Goal: Task Accomplishment & Management: Complete application form

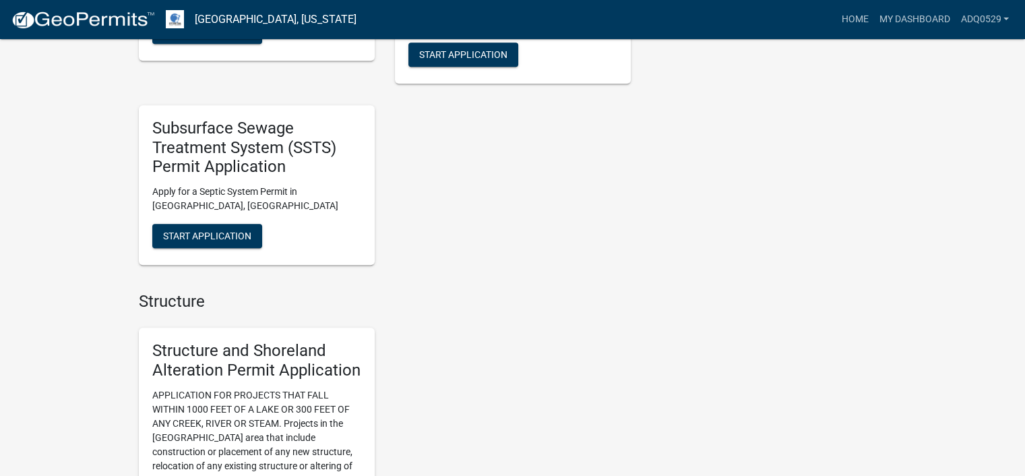
scroll to position [943, 0]
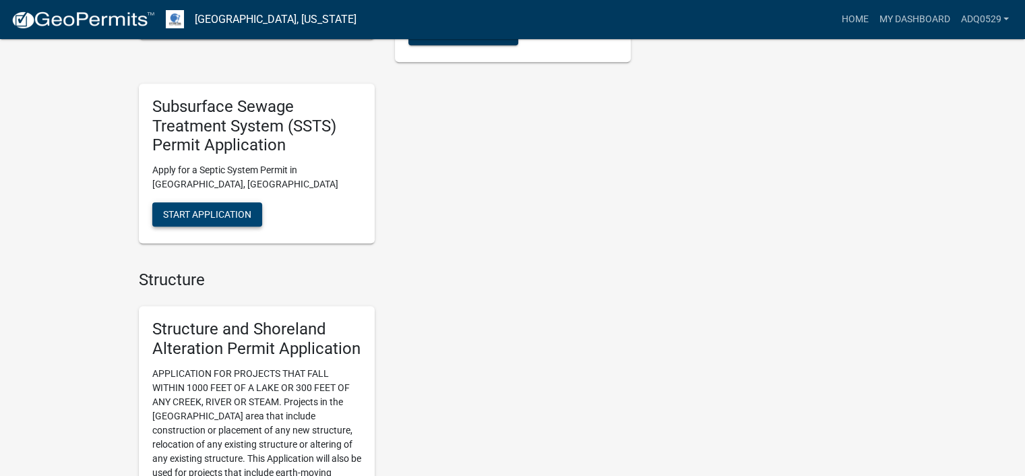
click at [237, 216] on span "Start Application" at bounding box center [207, 214] width 88 height 11
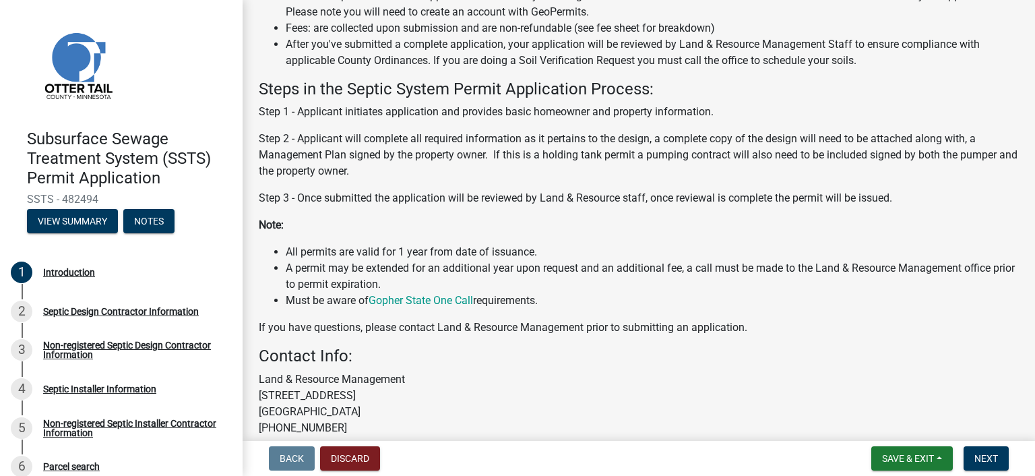
scroll to position [326, 0]
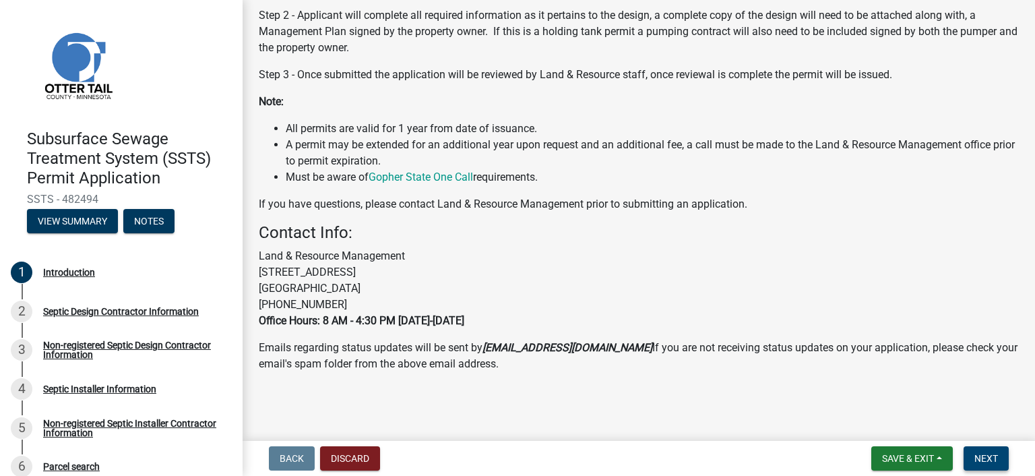
click at [994, 462] on span "Next" at bounding box center [986, 458] width 24 height 11
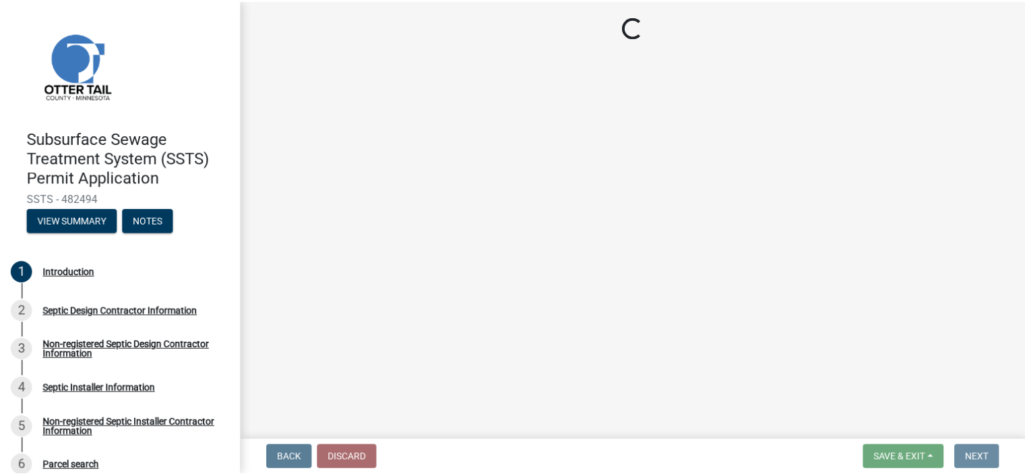
scroll to position [0, 0]
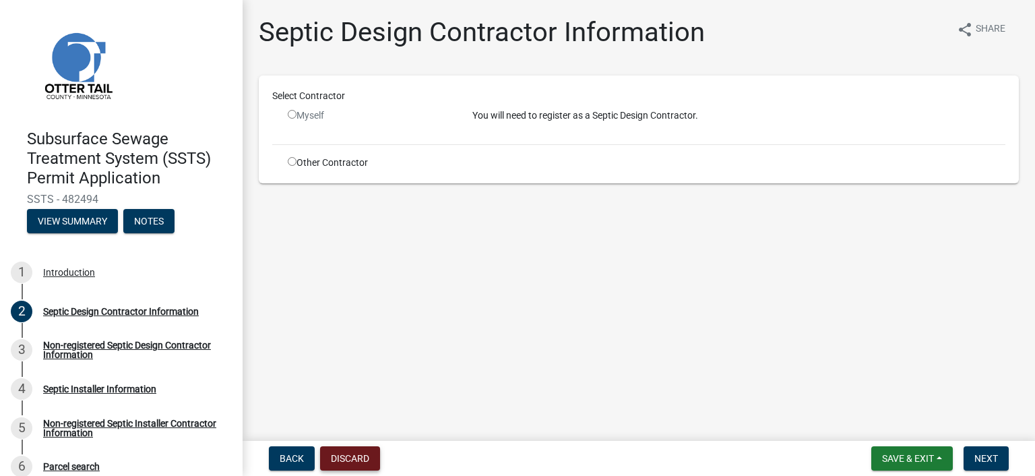
click at [336, 450] on button "Discard" at bounding box center [350, 458] width 60 height 24
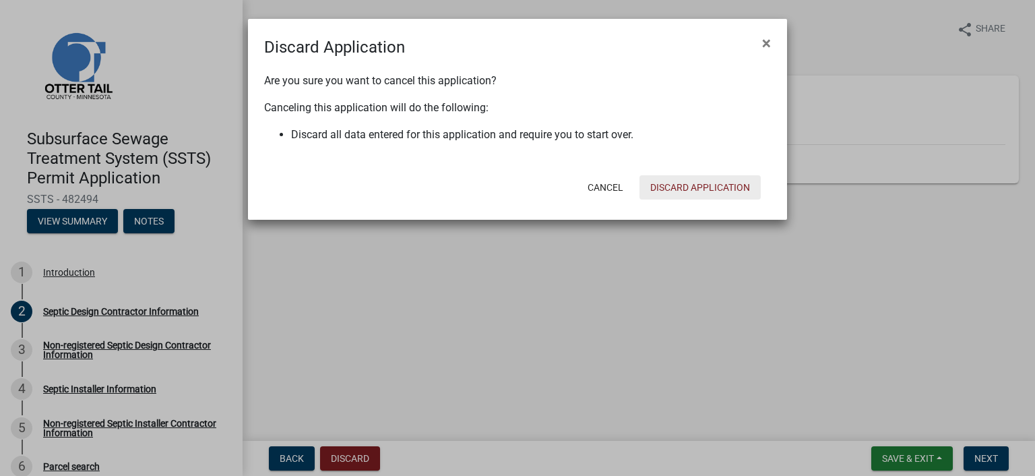
click at [679, 186] on button "Discard Application" at bounding box center [699, 187] width 121 height 24
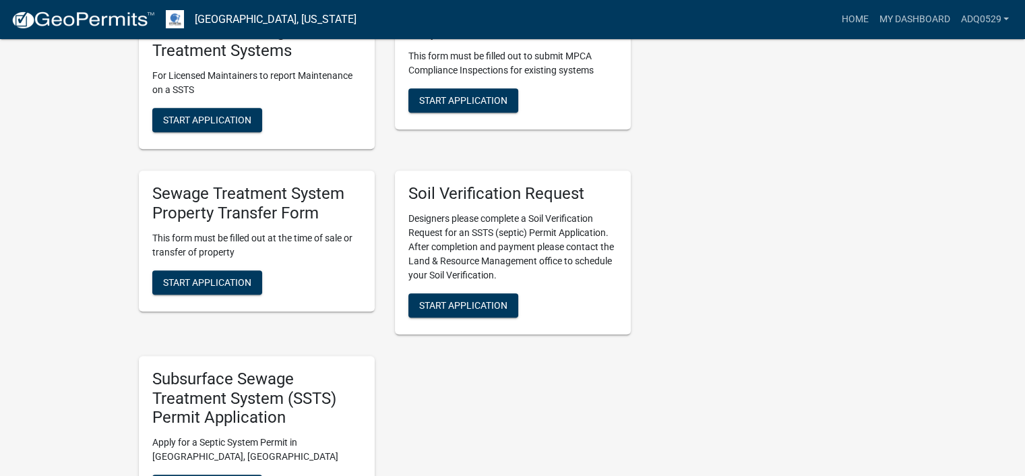
scroll to position [674, 0]
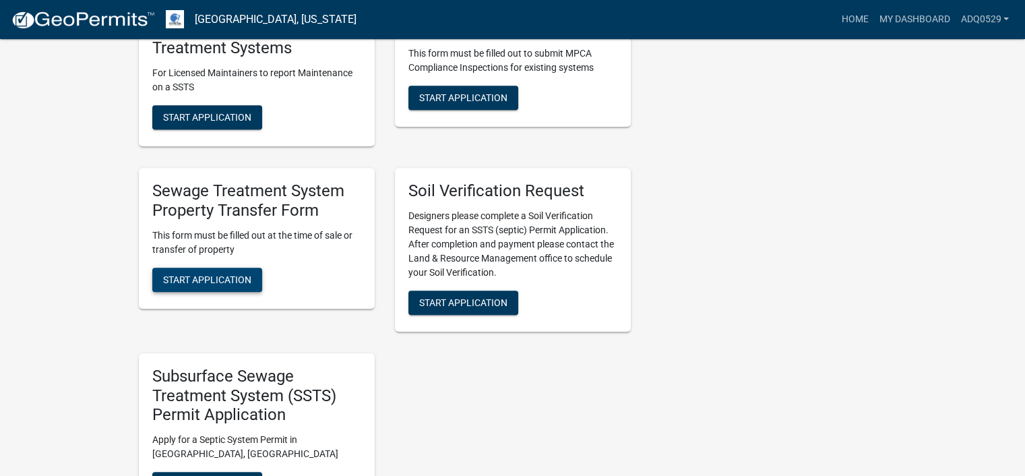
click at [248, 280] on span "Start Application" at bounding box center [207, 279] width 88 height 11
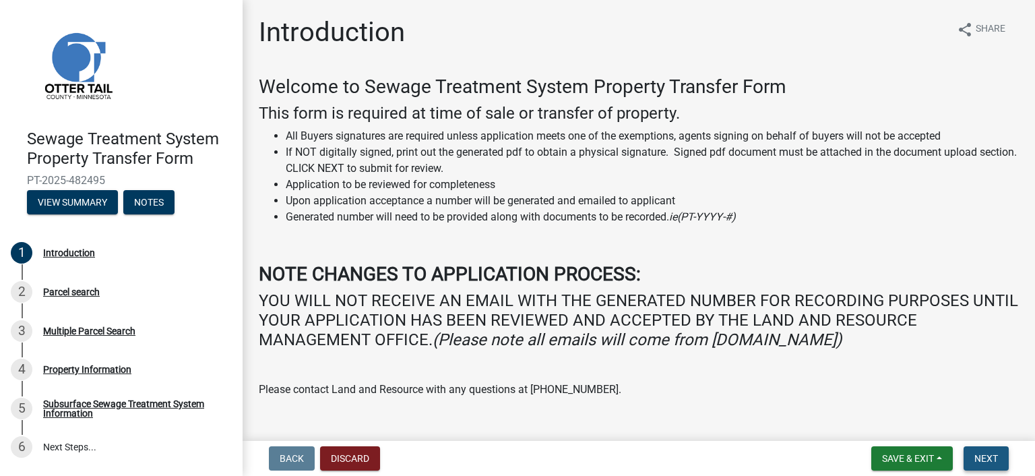
click at [984, 460] on span "Next" at bounding box center [986, 458] width 24 height 11
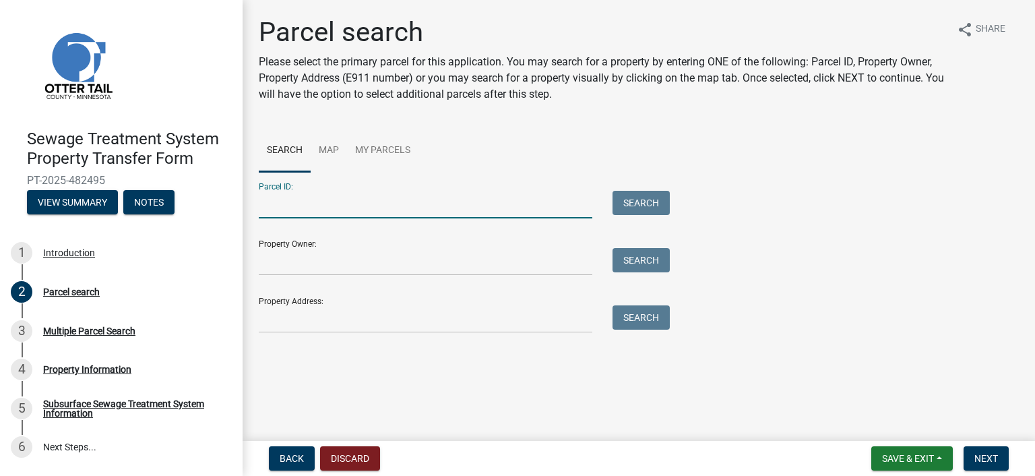
click at [464, 210] on input "Parcel ID:" at bounding box center [426, 205] width 334 height 28
click at [334, 208] on input "Parcel ID:" at bounding box center [426, 205] width 334 height 28
paste input "77.000.99.1045.000"
type input "77.000.99.1045.000"
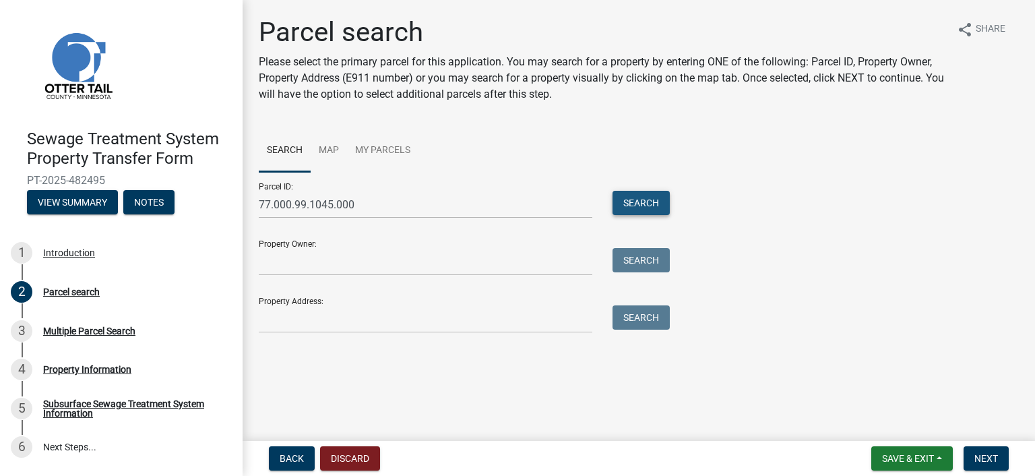
click at [629, 199] on button "Search" at bounding box center [640, 203] width 57 height 24
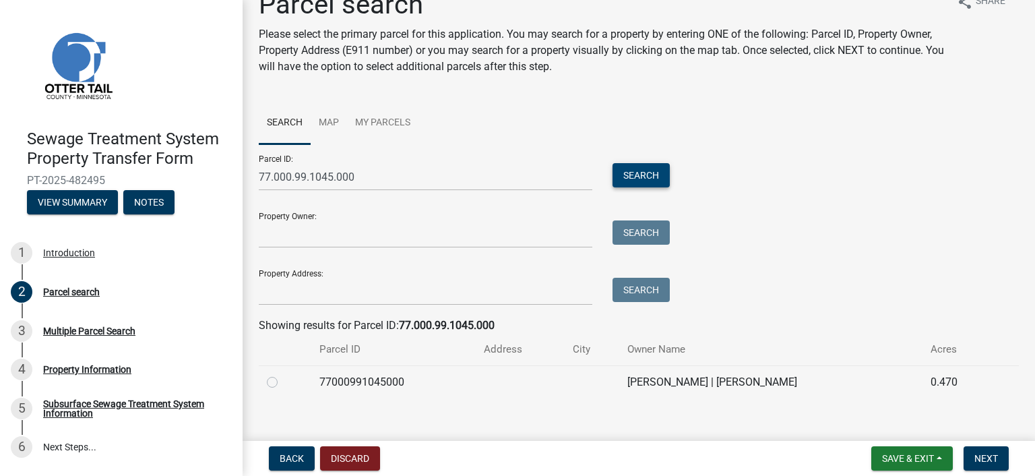
scroll to position [43, 0]
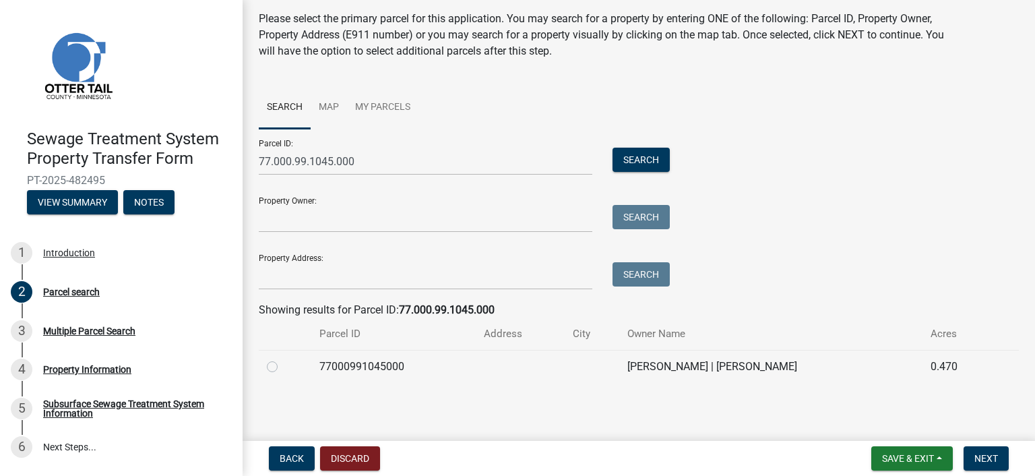
click at [283, 358] on label at bounding box center [283, 358] width 0 height 0
click at [283, 367] on input "radio" at bounding box center [287, 362] width 9 height 9
radio input "true"
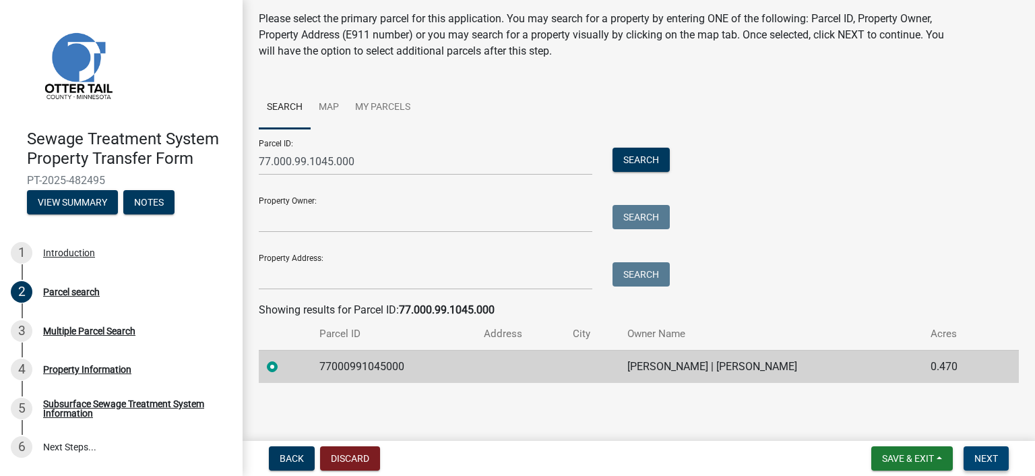
click at [981, 450] on button "Next" at bounding box center [985, 458] width 45 height 24
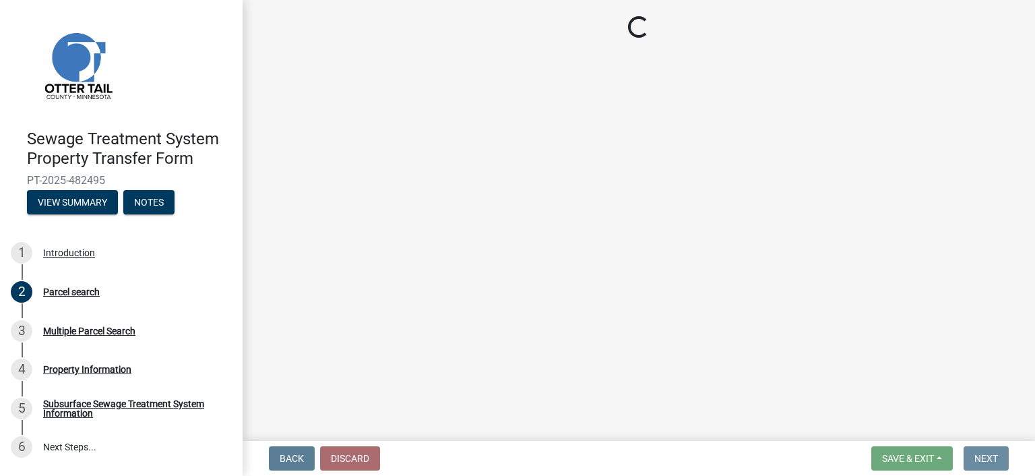
scroll to position [0, 0]
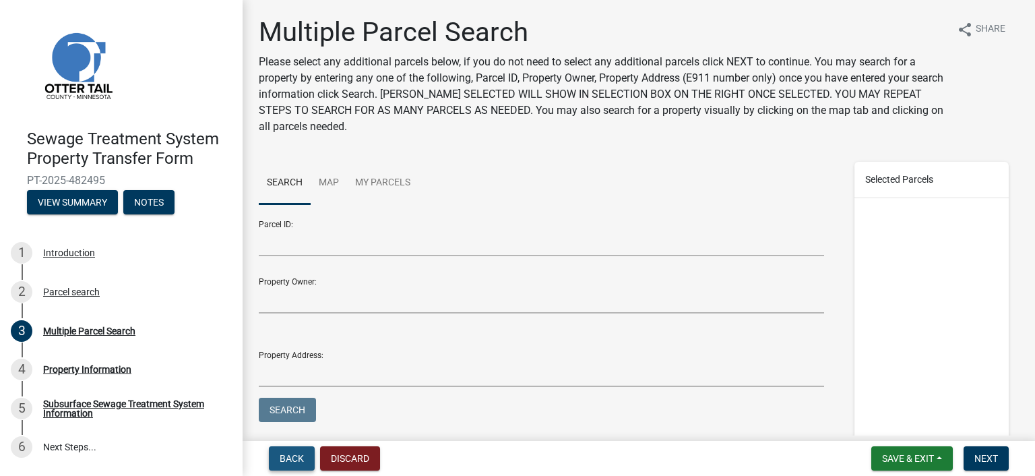
click at [286, 455] on span "Back" at bounding box center [292, 458] width 24 height 11
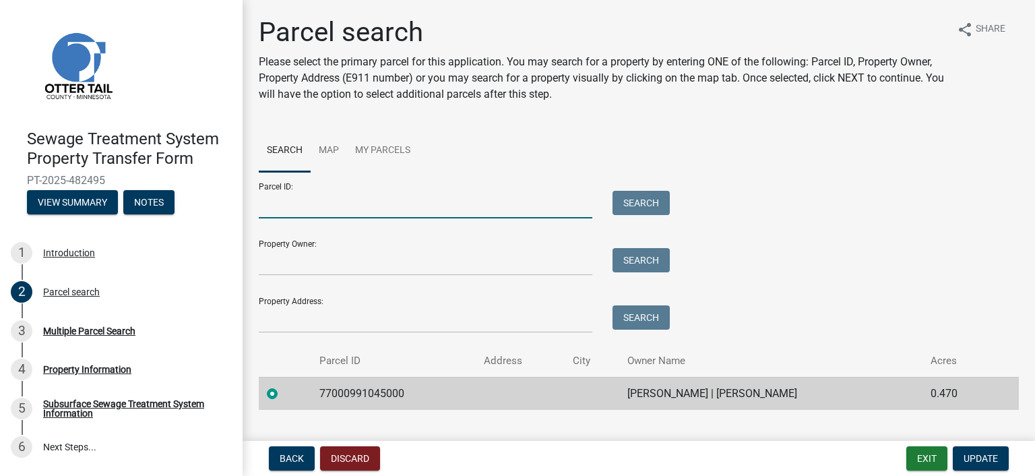
click at [321, 210] on input "Parcel ID:" at bounding box center [426, 205] width 334 height 28
type input "77000994046000"
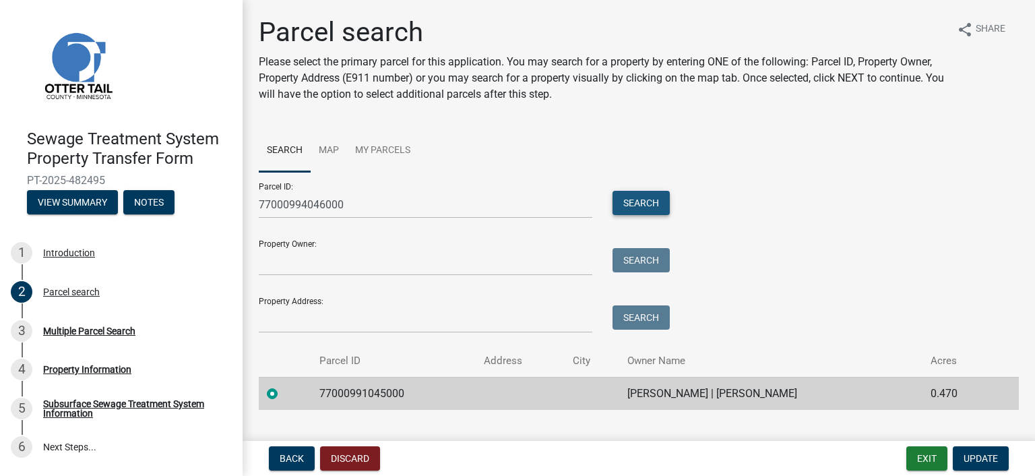
click at [627, 197] on button "Search" at bounding box center [640, 203] width 57 height 24
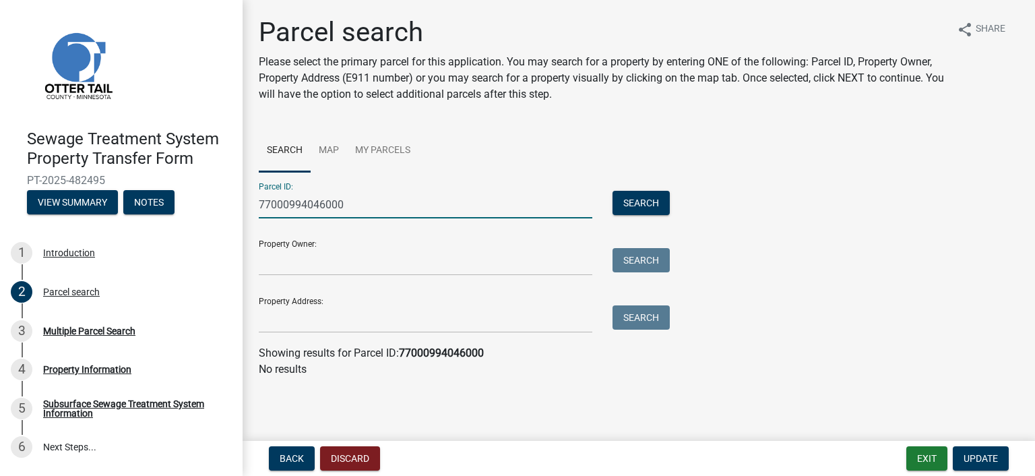
drag, startPoint x: 369, startPoint y: 206, endPoint x: 124, endPoint y: 227, distance: 245.5
click at [124, 227] on div "Sewage Treatment System Property Transfer Form PT-2025-482495 View Summary Note…" at bounding box center [517, 238] width 1035 height 476
click at [321, 207] on input "77000994046000" at bounding box center [426, 205] width 334 height 28
drag, startPoint x: 346, startPoint y: 203, endPoint x: 0, endPoint y: 216, distance: 346.5
click at [0, 216] on div "Sewage Treatment System Property Transfer Form PT-2025-482495 View Summary Note…" at bounding box center [517, 238] width 1035 height 476
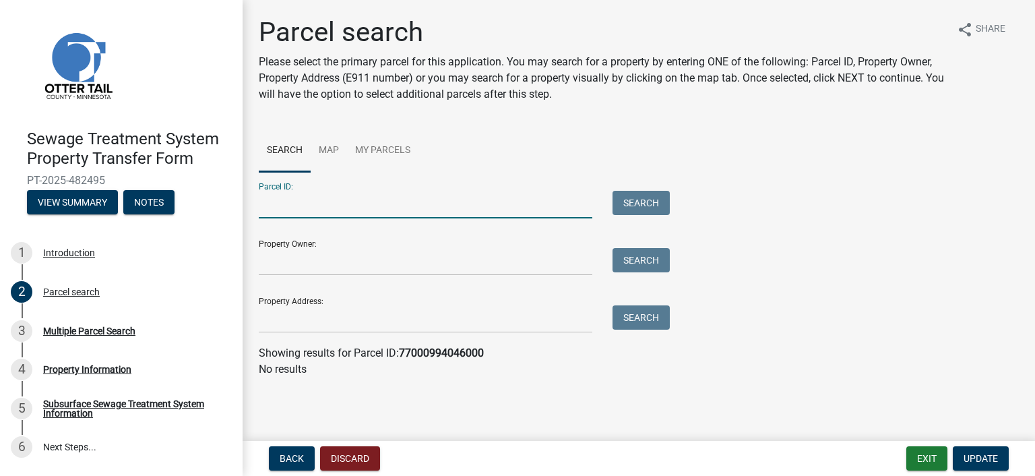
paste input "77.000.99.1046.000"
type input "77.000.99.1046.000"
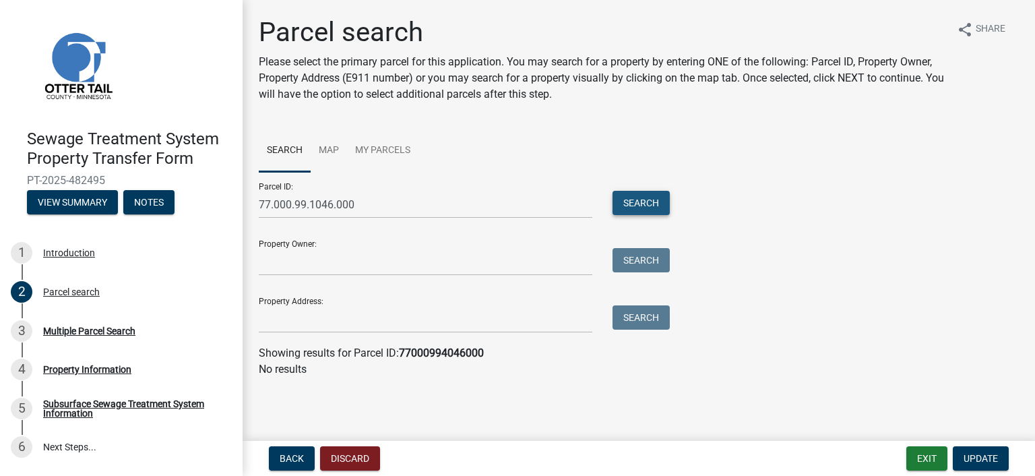
click at [631, 203] on button "Search" at bounding box center [640, 203] width 57 height 24
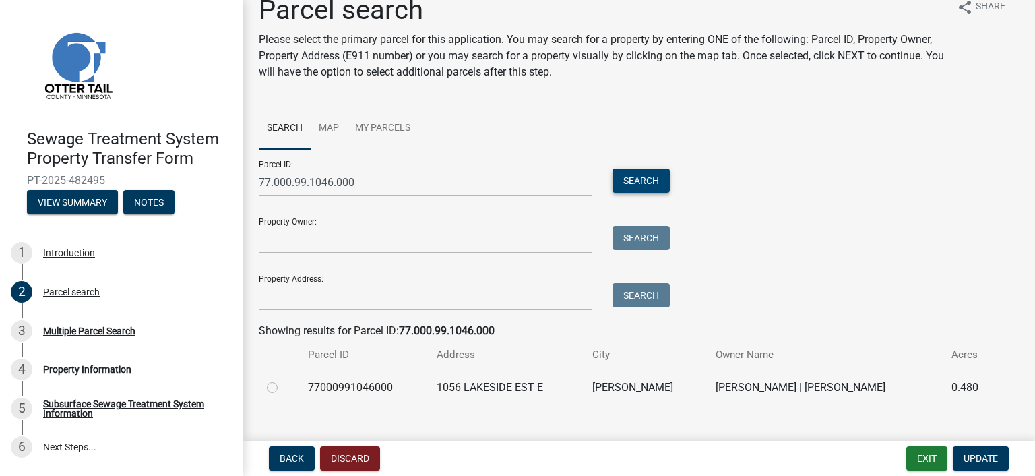
scroll to position [43, 0]
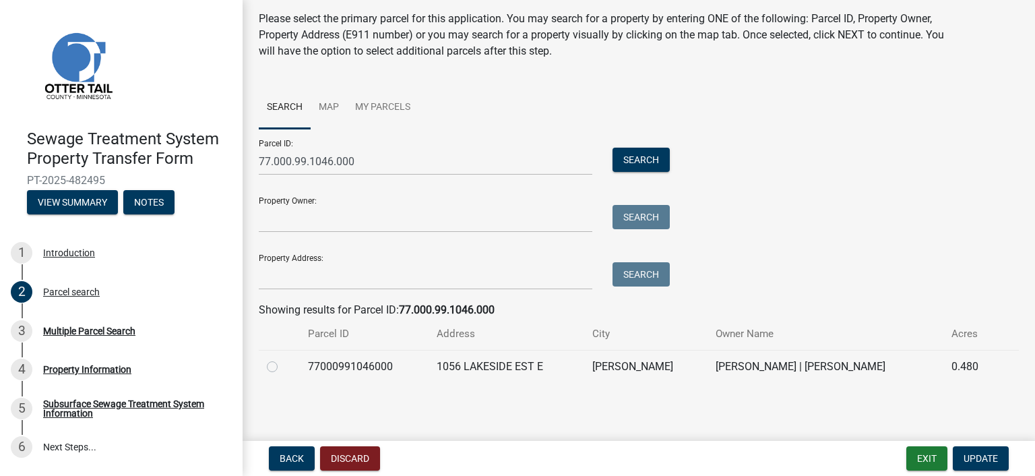
click at [278, 365] on div at bounding box center [279, 366] width 25 height 16
click at [283, 358] on label at bounding box center [283, 358] width 0 height 0
click at [283, 362] on input "radio" at bounding box center [287, 362] width 9 height 9
radio input "true"
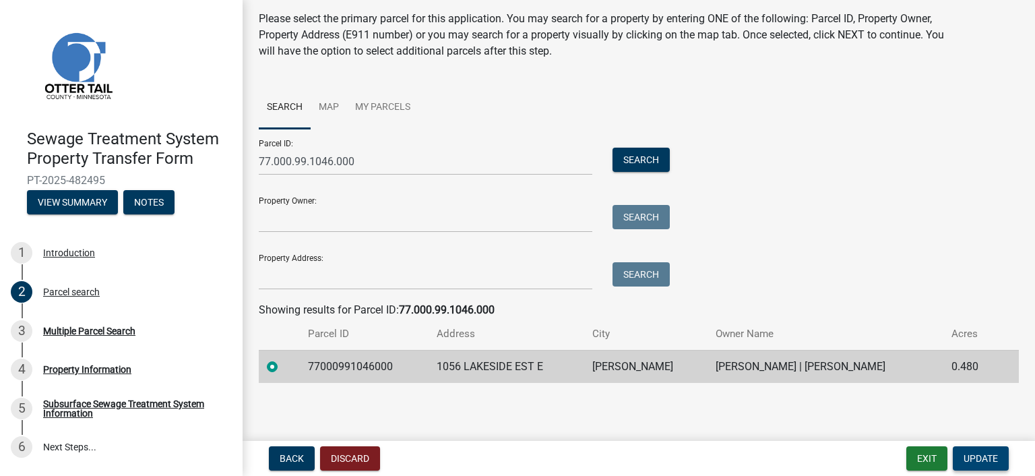
click at [965, 453] on span "Update" at bounding box center [980, 458] width 34 height 11
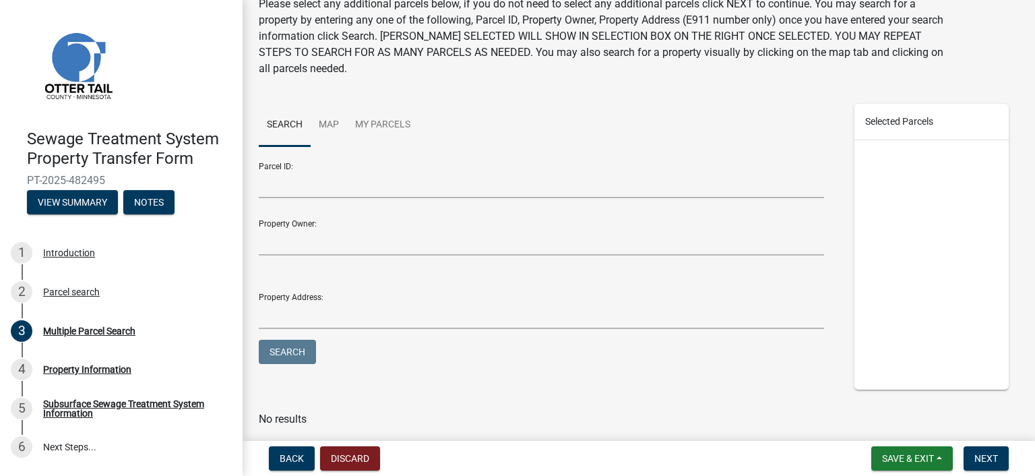
scroll to position [35, 0]
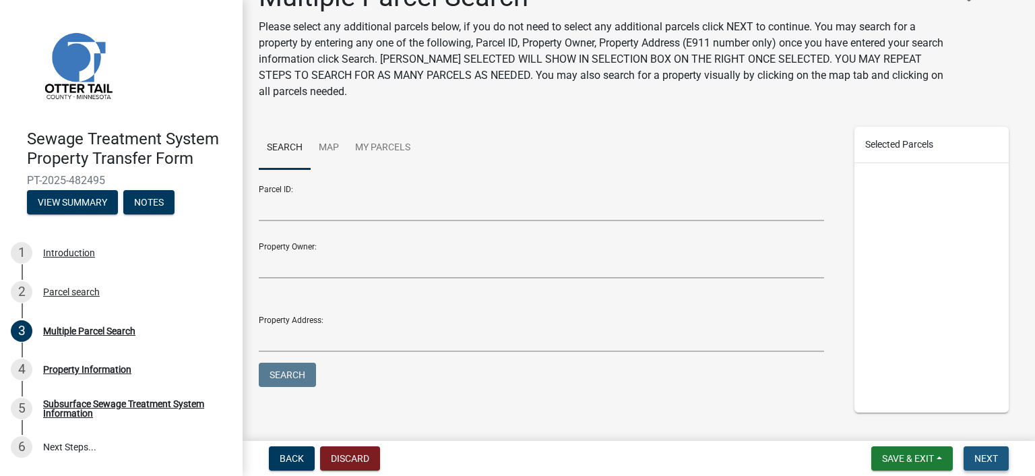
click at [997, 455] on span "Next" at bounding box center [986, 458] width 24 height 11
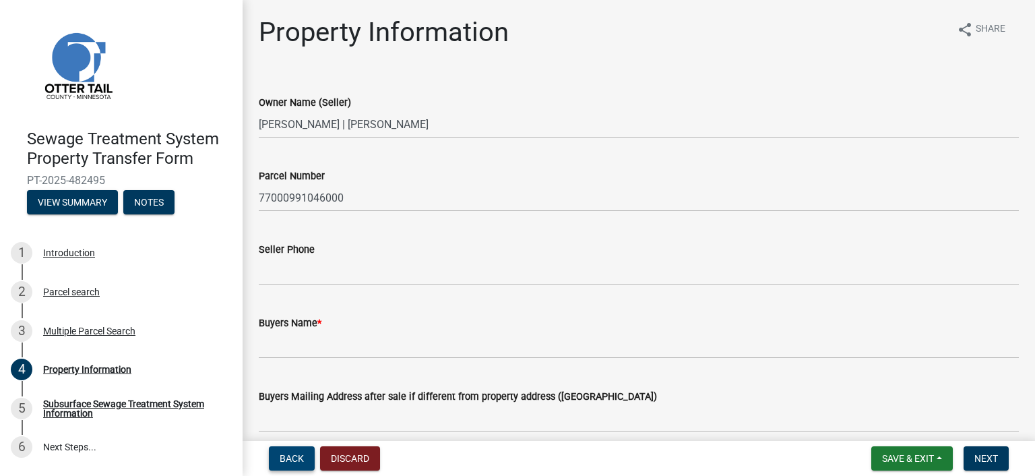
click at [282, 462] on span "Back" at bounding box center [292, 458] width 24 height 11
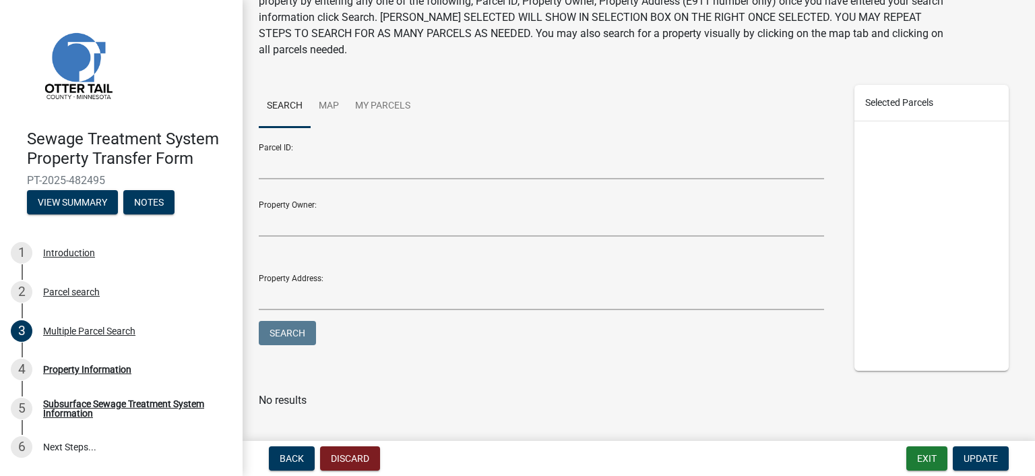
scroll to position [35, 0]
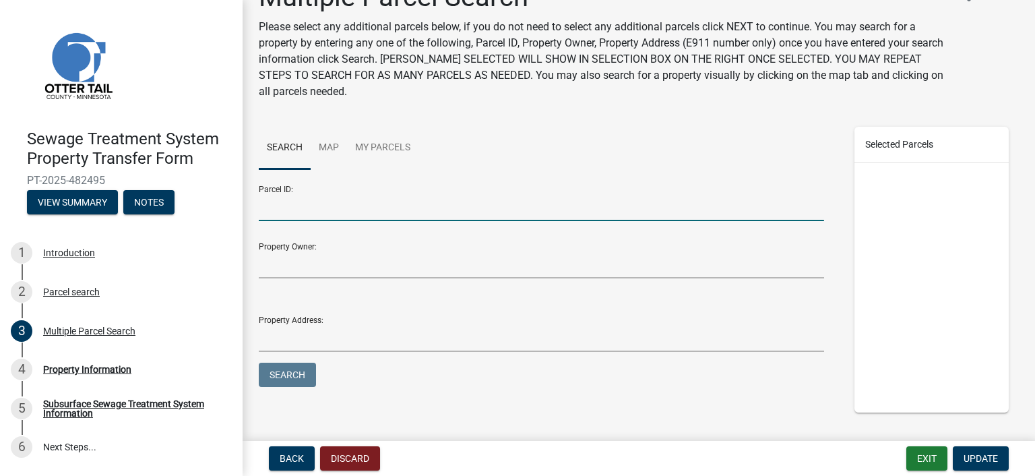
click at [295, 208] on input "Parcel ID:" at bounding box center [541, 207] width 565 height 28
click at [273, 212] on input "Parcel ID:" at bounding box center [541, 207] width 565 height 28
paste input "77.000.99.1045.000"
type input "77.000.99.1045.000"
click at [305, 376] on button "Search" at bounding box center [287, 374] width 57 height 24
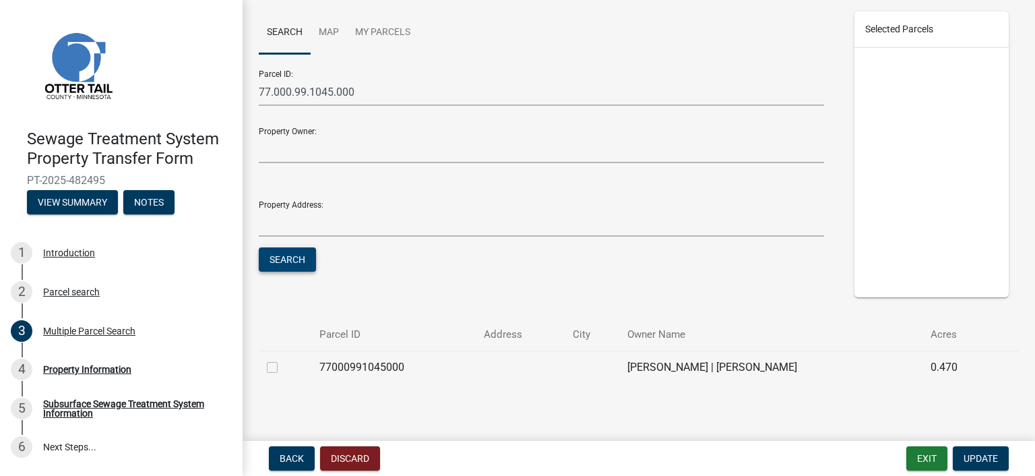
scroll to position [162, 0]
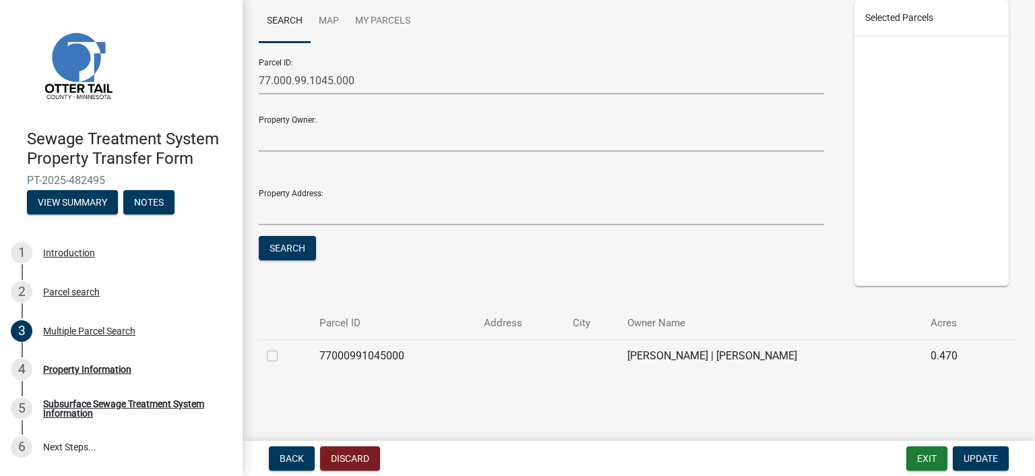
click at [283, 348] on label at bounding box center [283, 348] width 0 height 0
click at [283, 355] on input "checkbox" at bounding box center [287, 352] width 9 height 9
checkbox input "true"
click at [965, 453] on span "Update" at bounding box center [980, 458] width 34 height 11
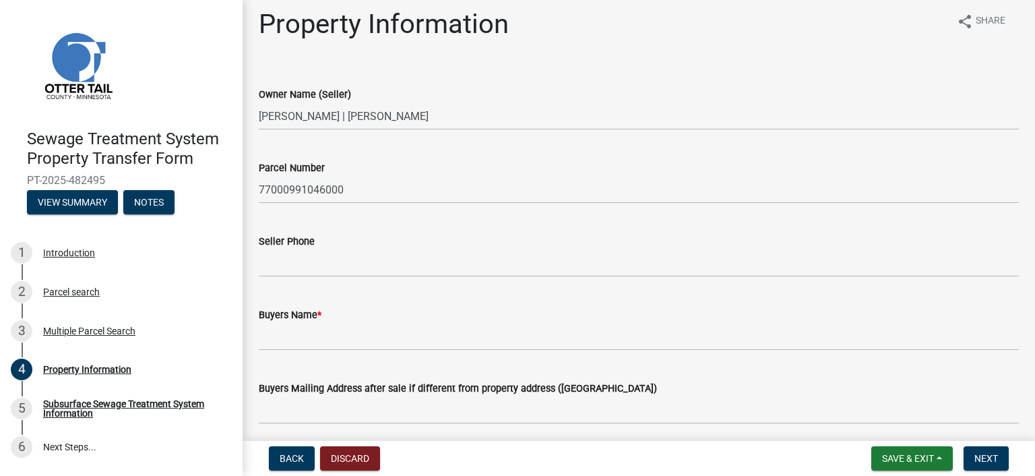
scroll to position [0, 0]
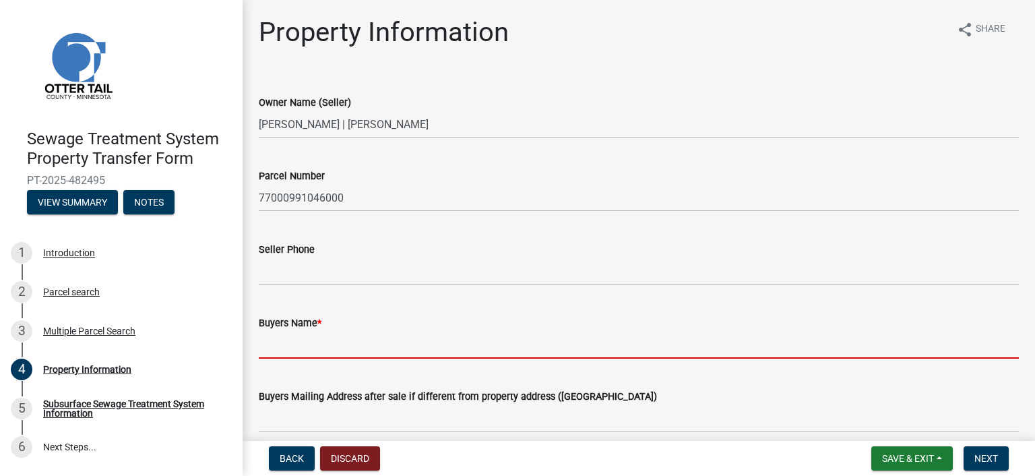
click at [325, 352] on input "Buyers Name *" at bounding box center [639, 345] width 760 height 28
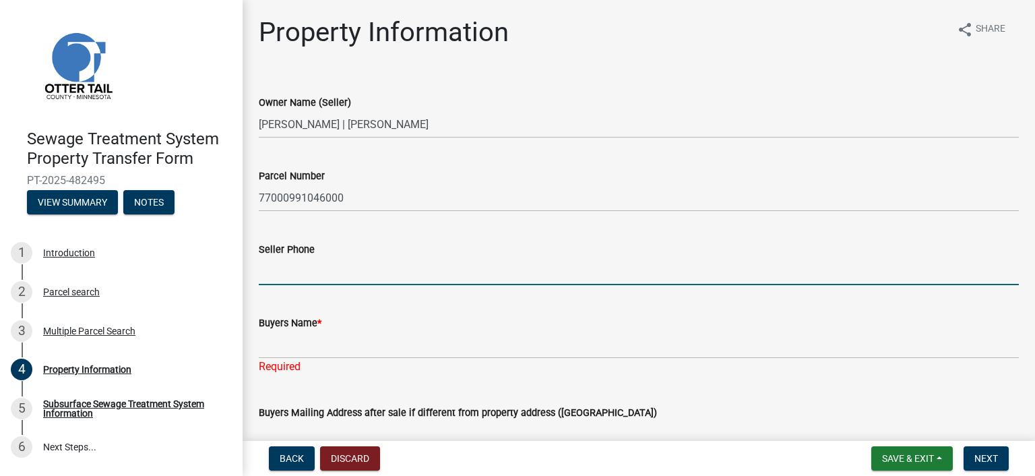
click at [315, 272] on input "Seller Phone" at bounding box center [639, 271] width 760 height 28
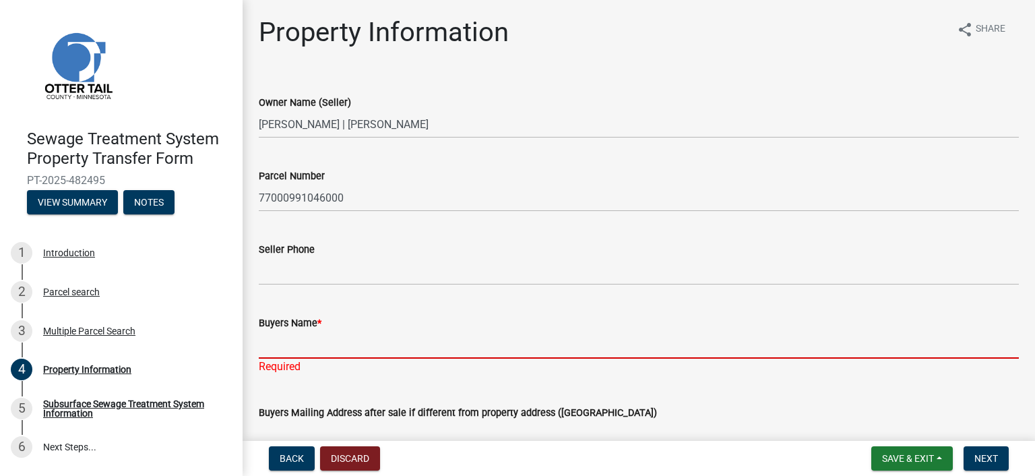
click at [290, 352] on input "Buyers Name *" at bounding box center [639, 345] width 760 height 28
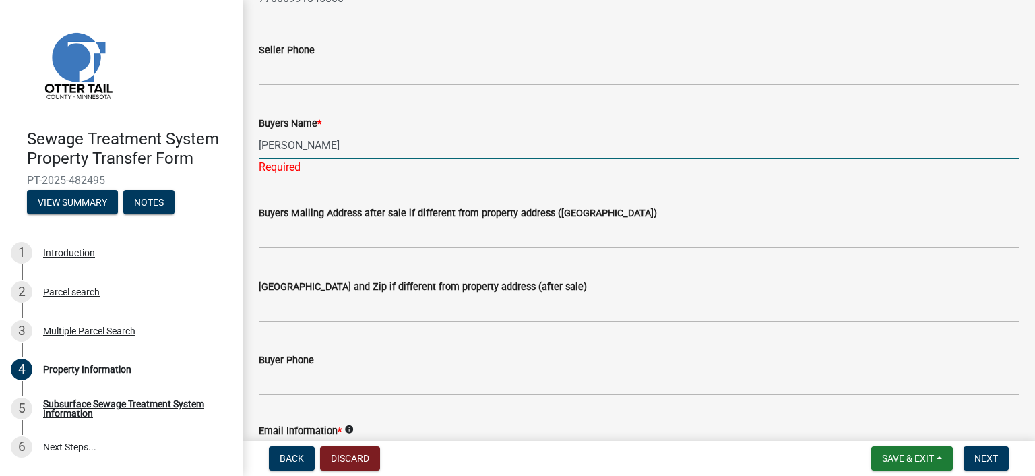
scroll to position [202, 0]
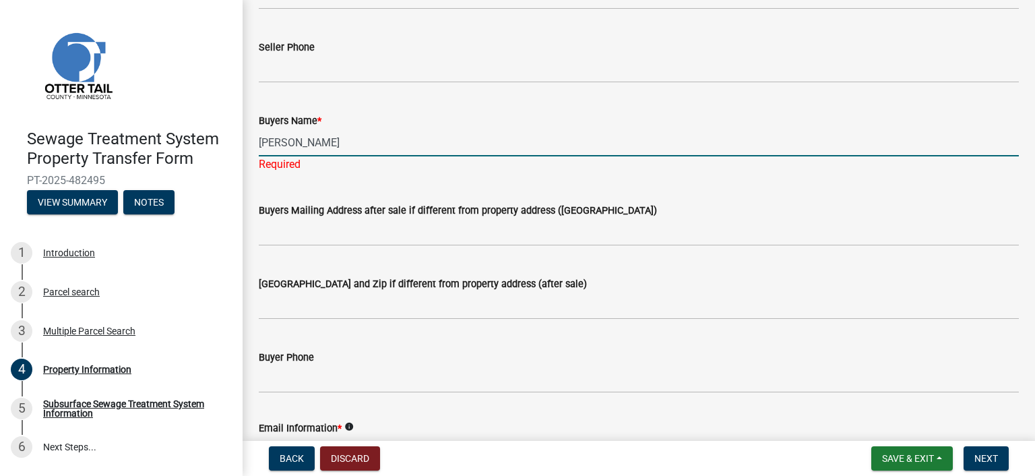
type input "[PERSON_NAME]"
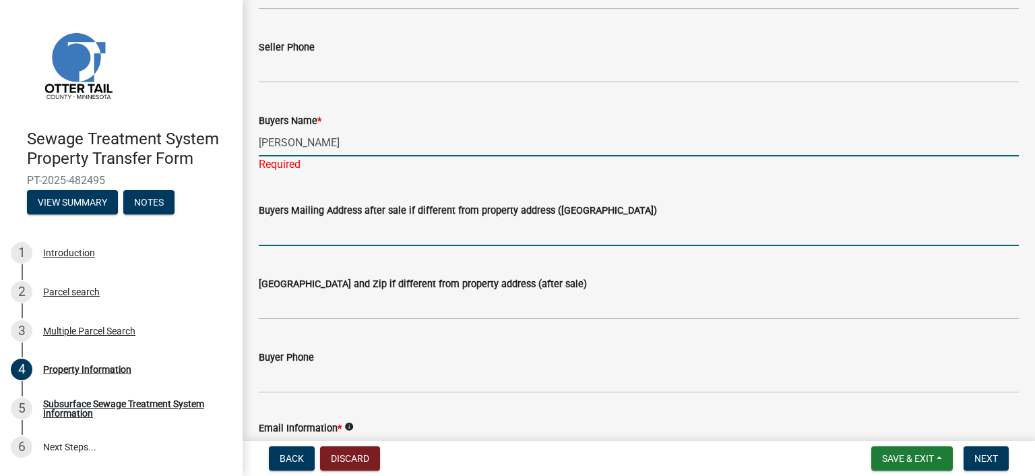
click at [418, 234] on wm-data-entity-input "Buyers Mailing Address after sale if different from property address ([GEOGRAPH…" at bounding box center [639, 219] width 760 height 73
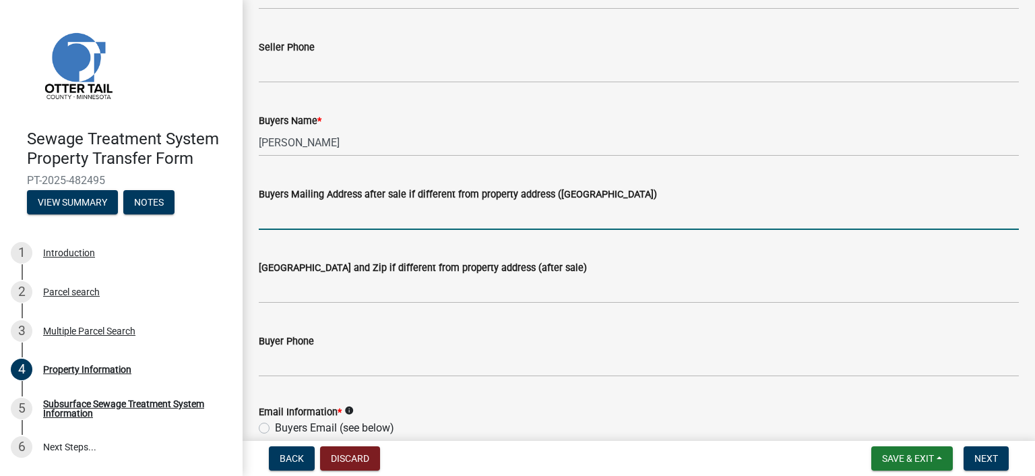
click at [304, 223] on input "Buyers Mailing Address after sale if different from property address ([GEOGRAPH…" at bounding box center [639, 216] width 760 height 28
type input "[STREET_ADDRESS]"
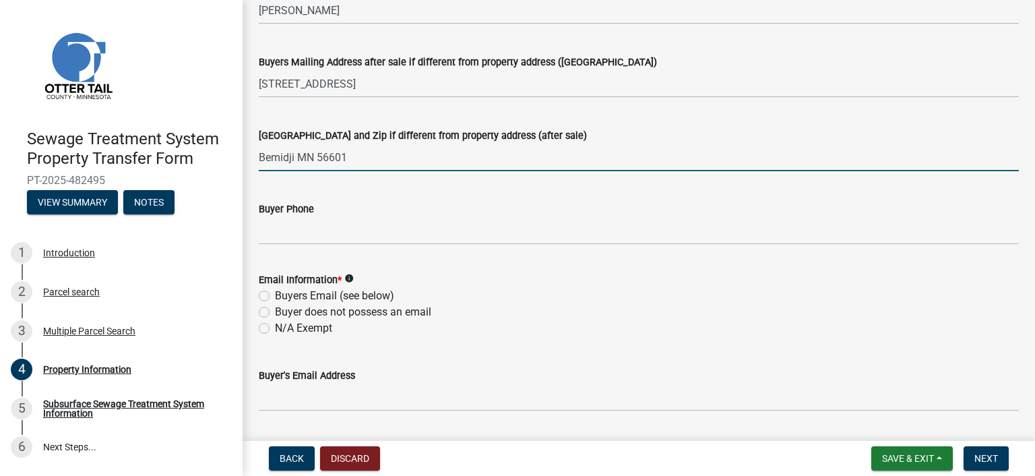
scroll to position [337, 0]
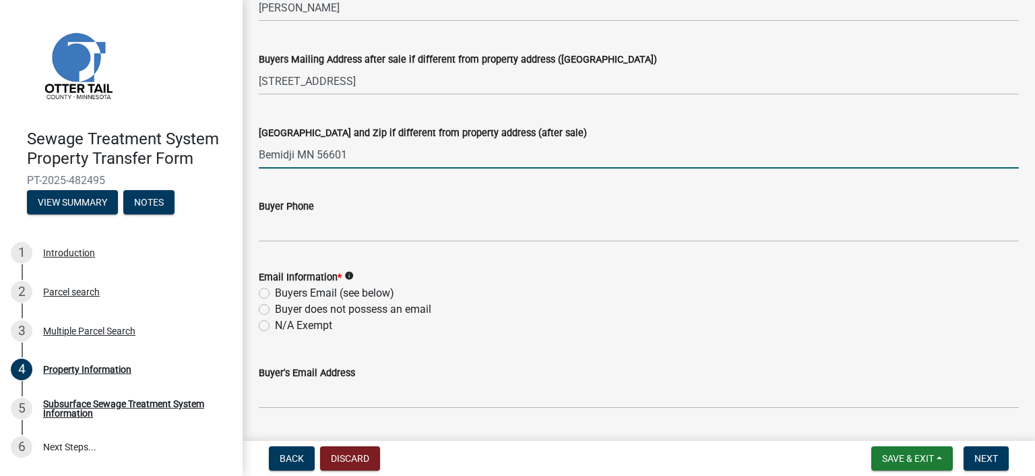
type input "Bemidji MN 56601"
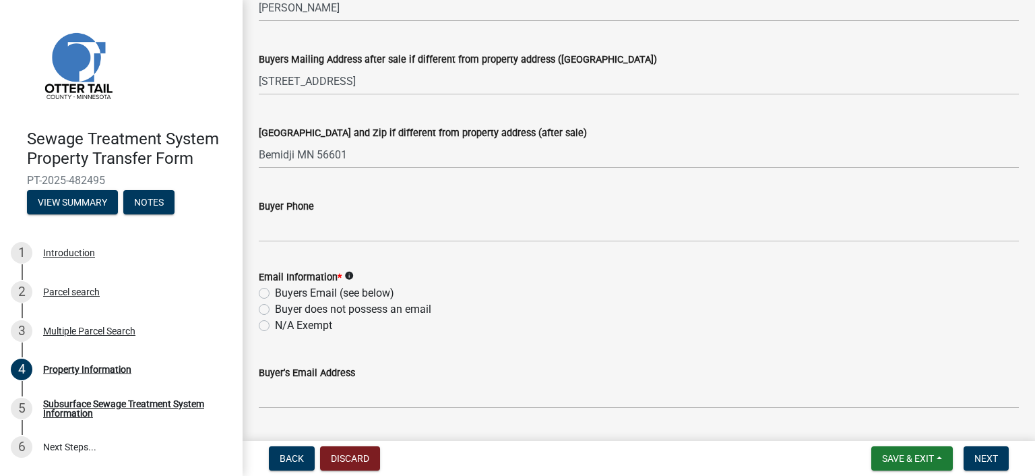
click at [275, 294] on label "Buyers Email (see below)" at bounding box center [334, 293] width 119 height 16
click at [275, 294] on input "Buyers Email (see below)" at bounding box center [279, 289] width 9 height 9
radio input "true"
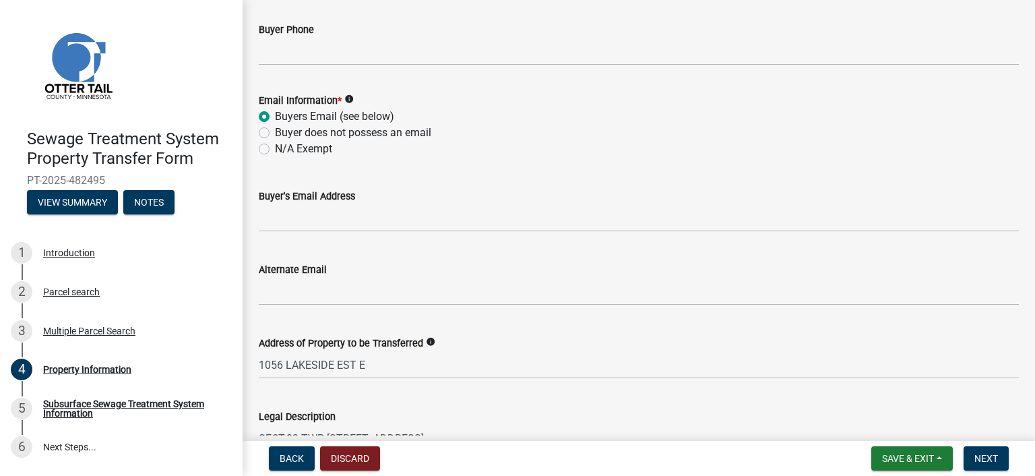
scroll to position [539, 0]
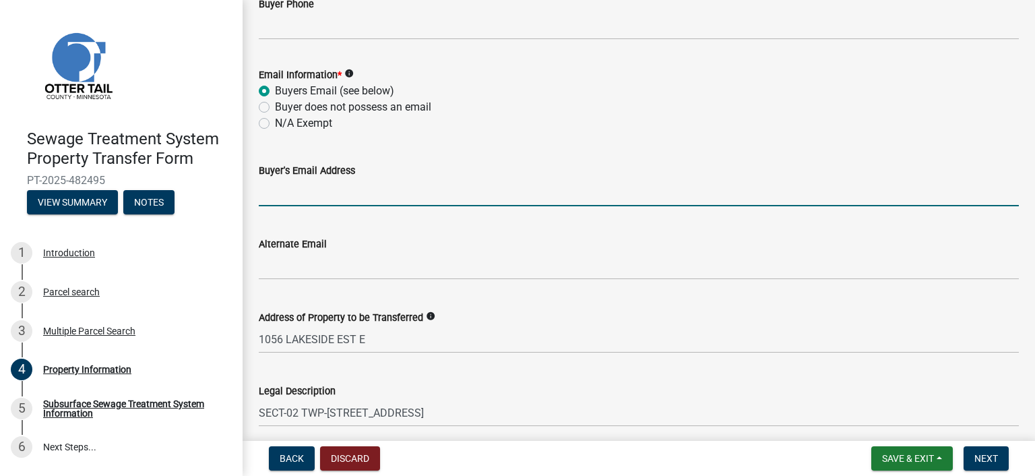
click at [290, 201] on input "Buyer's Email Address" at bounding box center [639, 193] width 760 height 28
paste input "[EMAIL_ADDRESS][DOMAIN_NAME]"
type input "[EMAIL_ADDRESS][DOMAIN_NAME]"
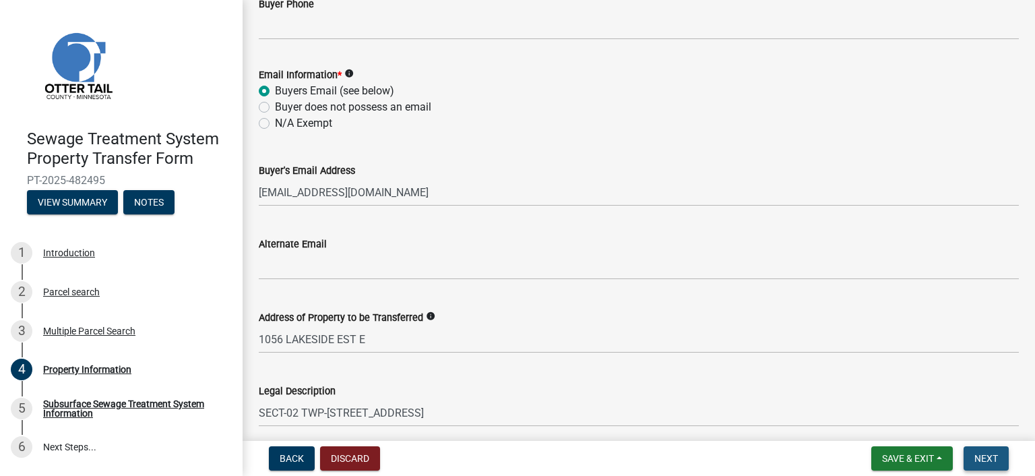
click at [980, 453] on span "Next" at bounding box center [986, 458] width 24 height 11
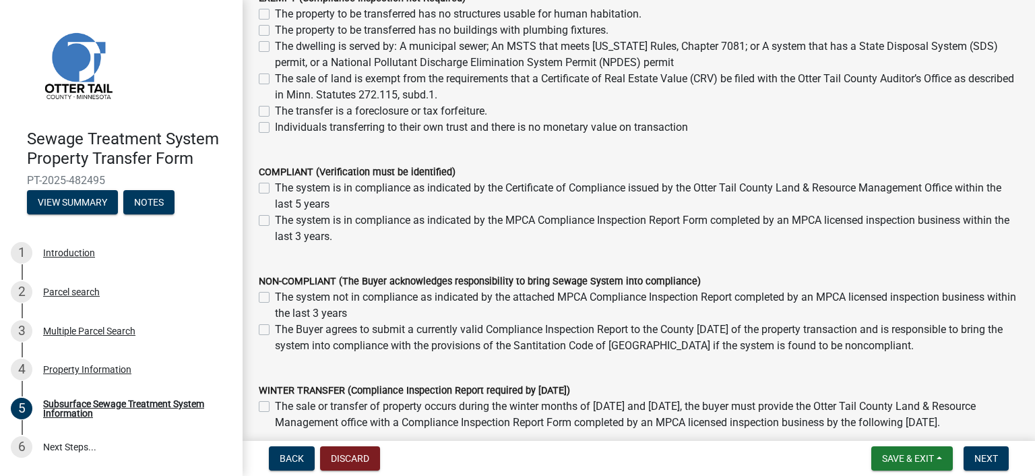
scroll to position [202, 0]
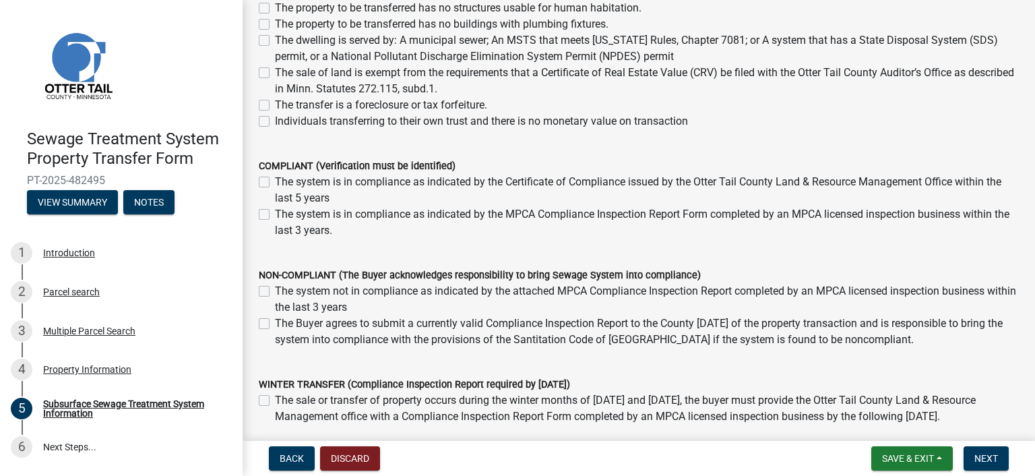
click at [272, 213] on div "The system is in compliance as indicated by the MPCA Compliance Inspection Repo…" at bounding box center [639, 222] width 760 height 32
click at [275, 214] on label "The system is in compliance as indicated by the MPCA Compliance Inspection Repo…" at bounding box center [647, 222] width 744 height 32
click at [275, 214] on input "The system is in compliance as indicated by the MPCA Compliance Inspection Repo…" at bounding box center [279, 210] width 9 height 9
checkbox input "true"
checkbox input "false"
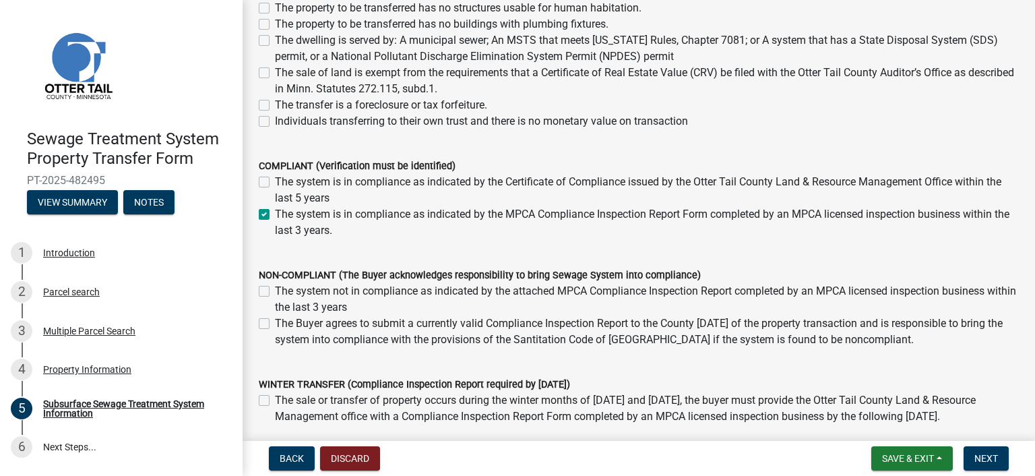
checkbox input "true"
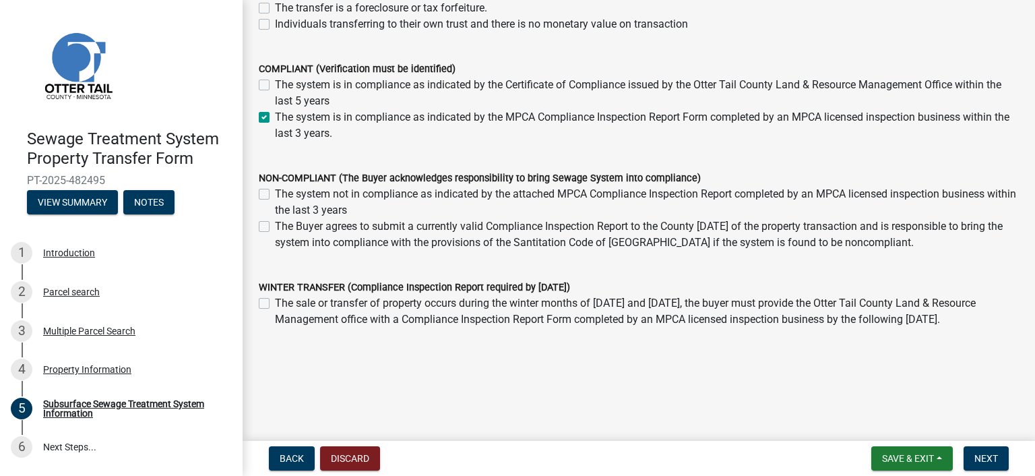
scroll to position [299, 0]
click at [992, 453] on span "Next" at bounding box center [986, 458] width 24 height 11
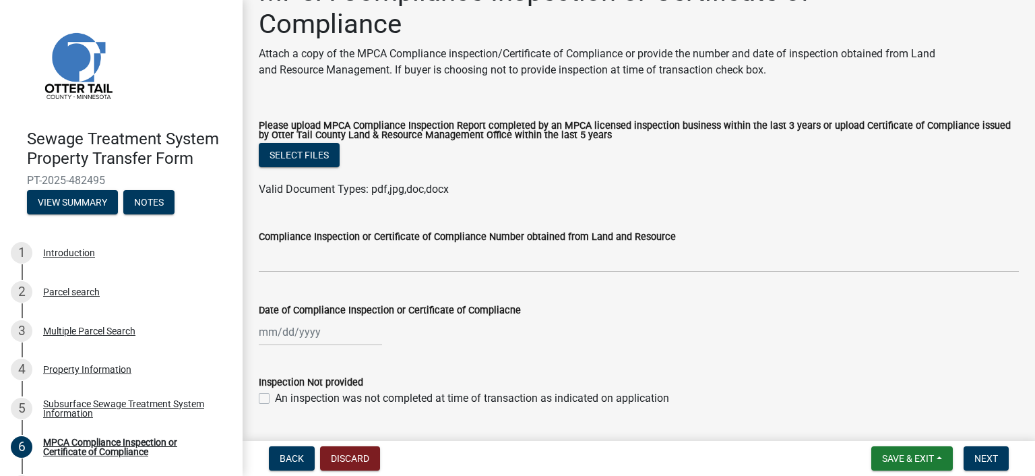
scroll to position [77, 0]
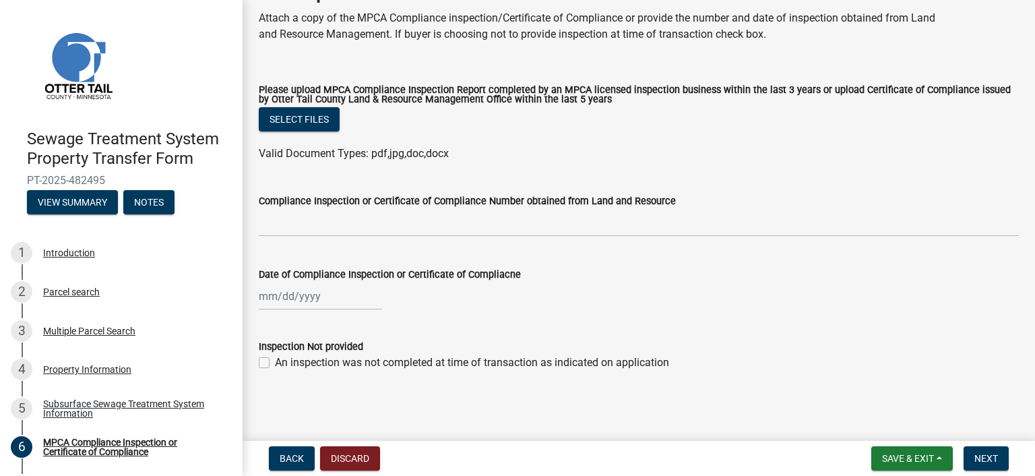
click at [270, 297] on div at bounding box center [320, 296] width 123 height 28
select select "9"
select select "2025"
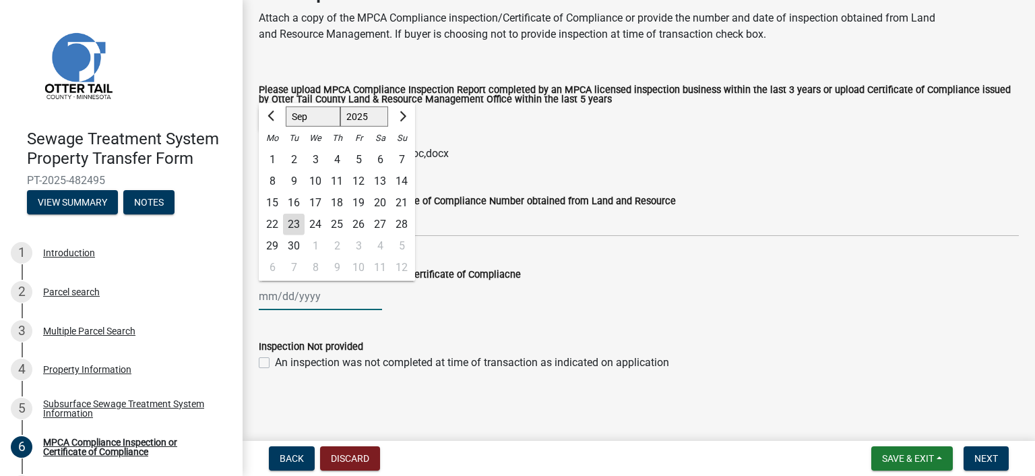
click at [259, 300] on input "Date of Compliance Inspection or Certificate of Compliacne" at bounding box center [320, 296] width 123 height 28
type input "[DATE]"
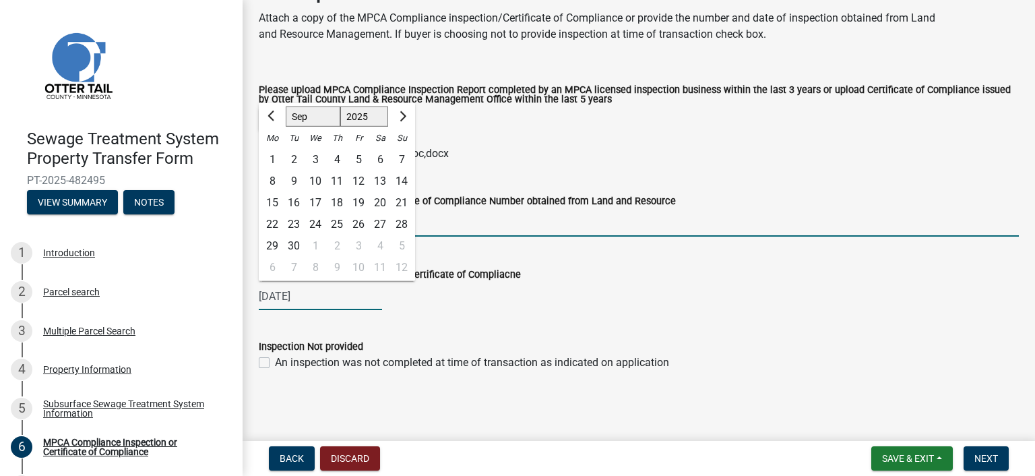
click at [557, 225] on input "Compliance Inspection or Certificate of Compliance Number obtained from Land an…" at bounding box center [639, 223] width 760 height 28
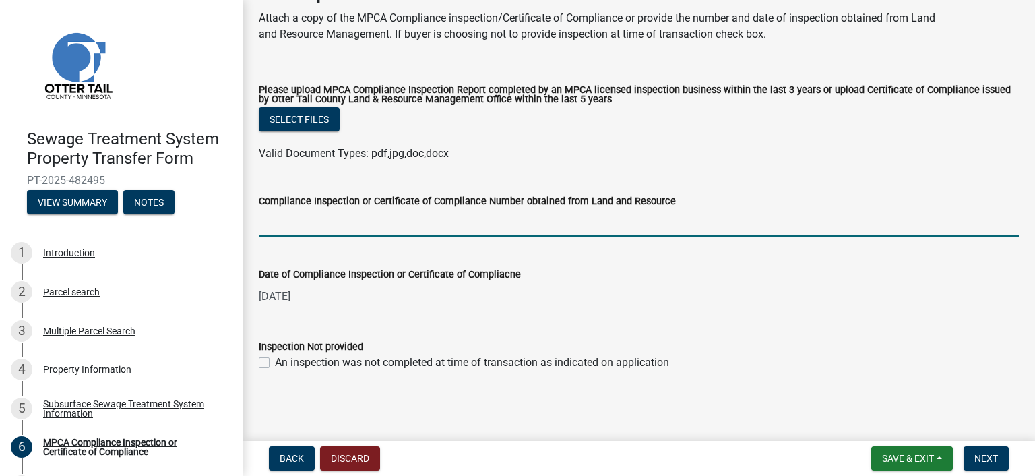
click at [701, 108] on div "Select files" at bounding box center [639, 121] width 760 height 28
click at [615, 226] on input "Compliance Inspection or Certificate of Compliance Number obtained from Land an…" at bounding box center [639, 223] width 760 height 28
type input "28977"
select select "11"
select select "2023"
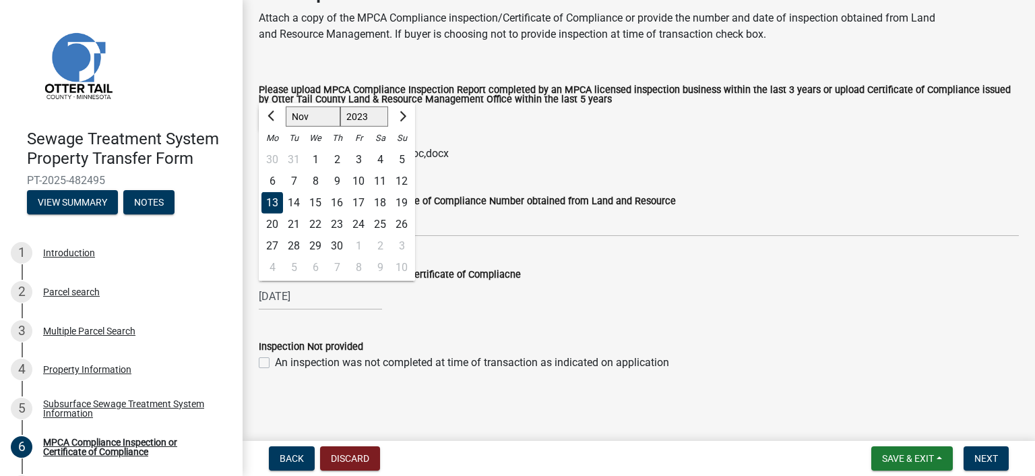
click at [624, 135] on ul at bounding box center [639, 140] width 760 height 11
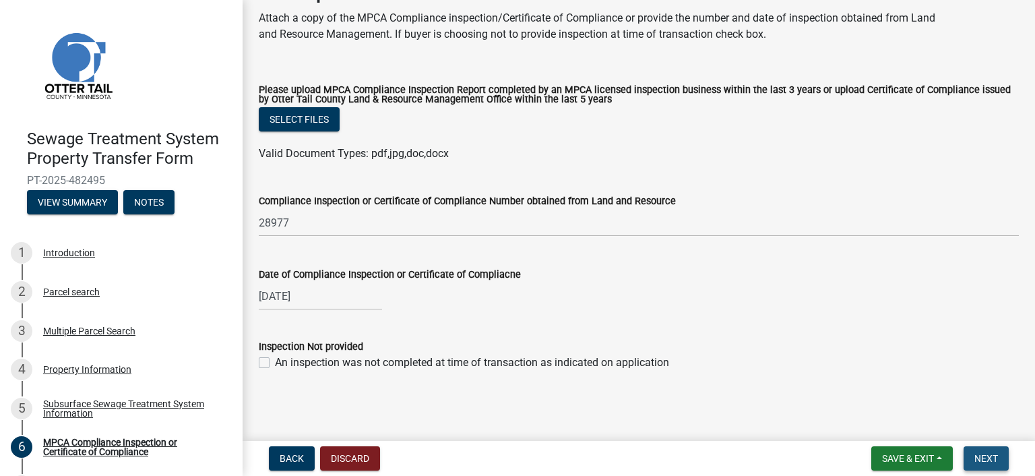
click at [991, 457] on span "Next" at bounding box center [986, 458] width 24 height 11
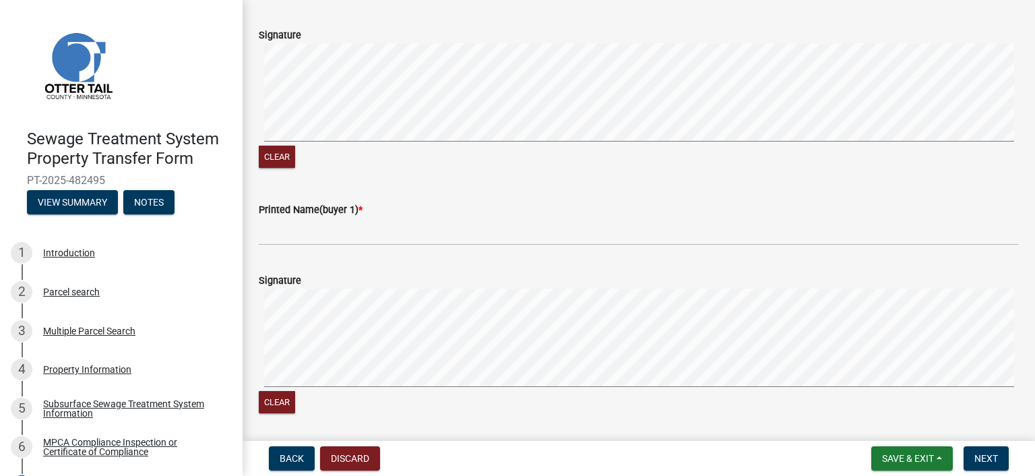
scroll to position [202, 0]
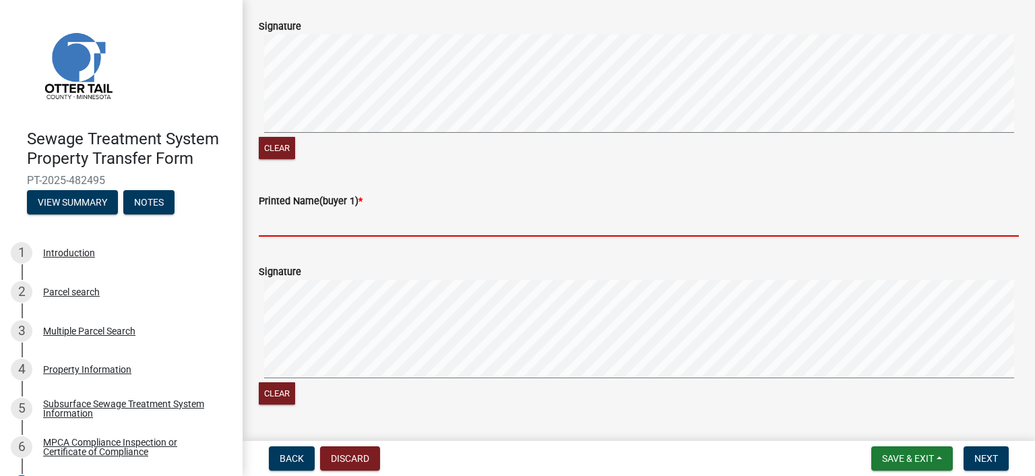
click at [296, 236] on input "Printed Name(buyer 1) *" at bounding box center [639, 223] width 760 height 28
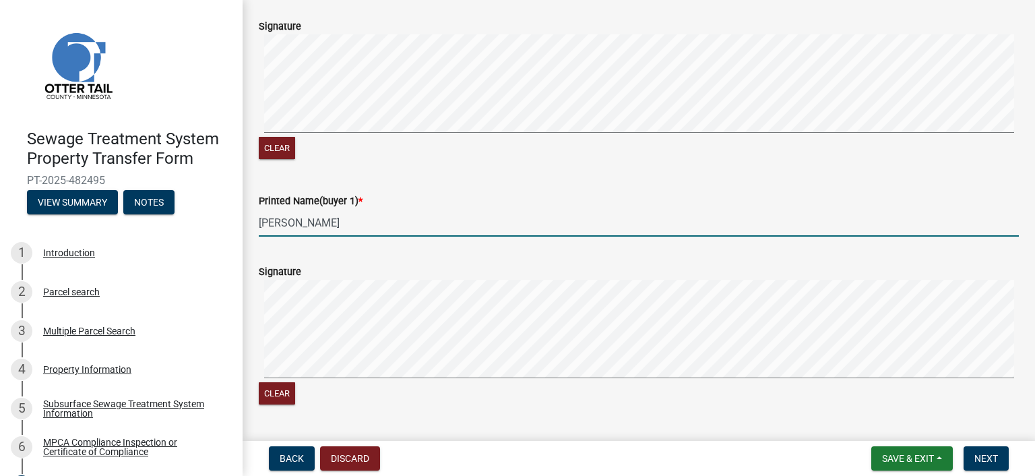
type input "[PERSON_NAME]"
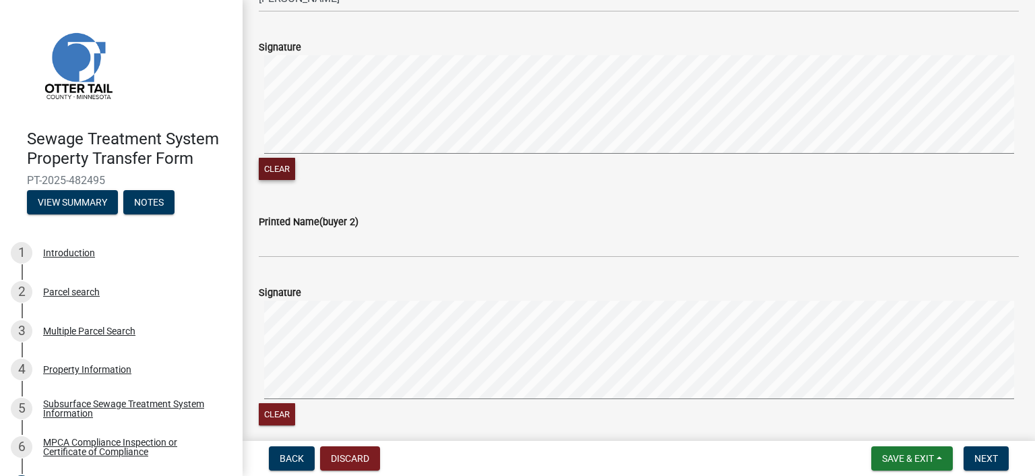
scroll to position [472, 0]
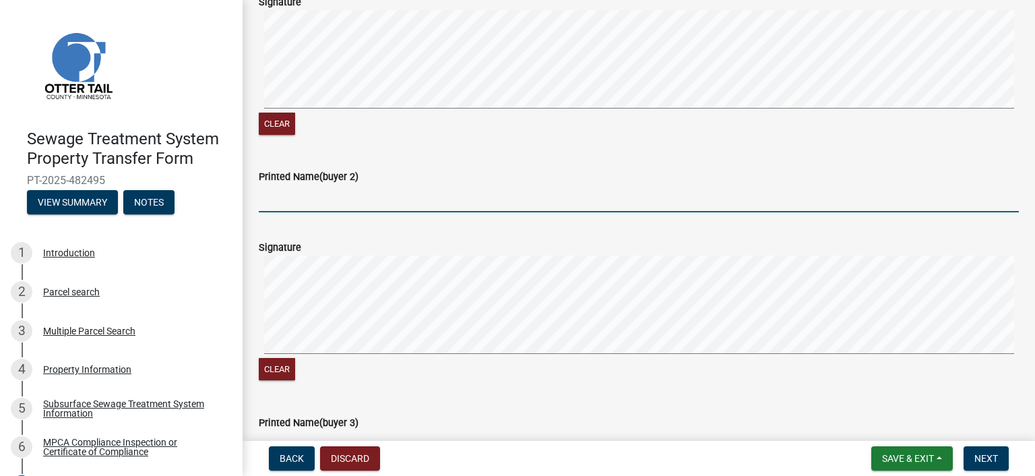
click at [303, 212] on input "Printed Name(buyer 2)" at bounding box center [639, 199] width 760 height 28
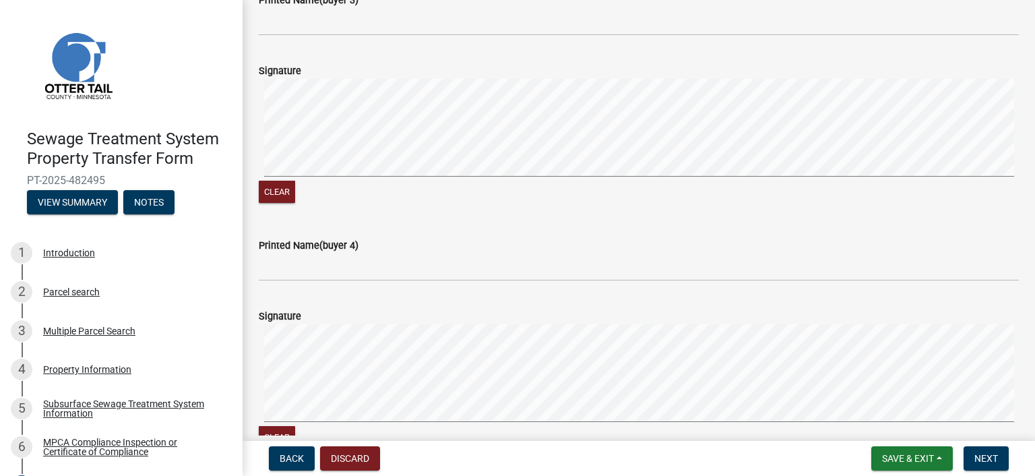
scroll to position [1078, 0]
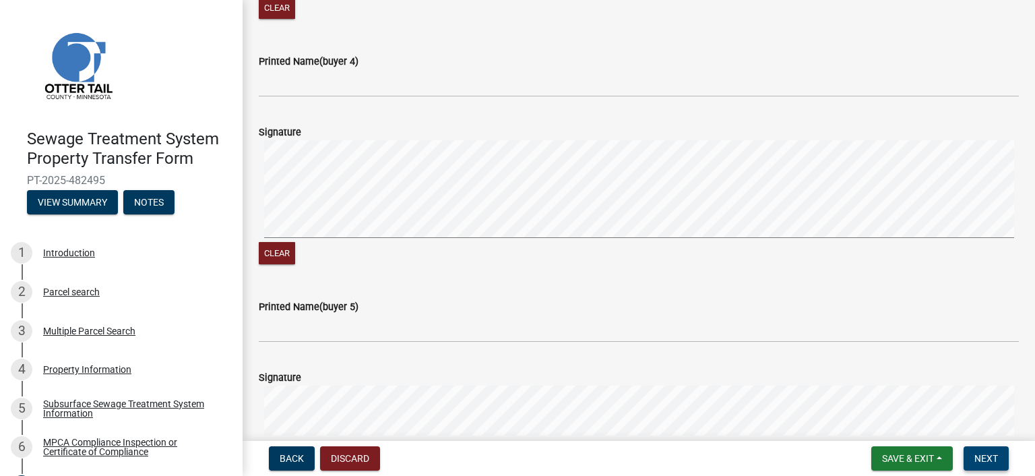
type input "[PERSON_NAME]"
click at [976, 454] on span "Next" at bounding box center [986, 458] width 24 height 11
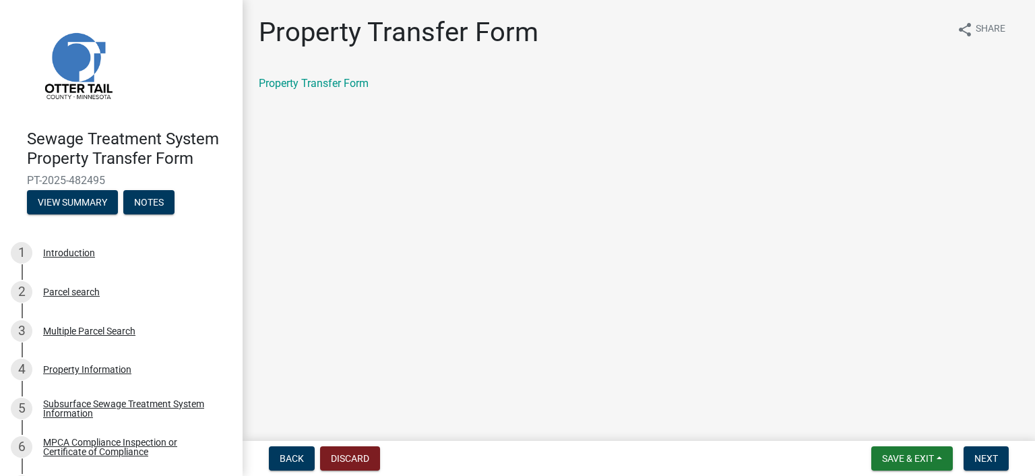
click at [288, 90] on div "Property Transfer Form" at bounding box center [639, 83] width 760 height 16
click at [290, 84] on link "Property Transfer Form" at bounding box center [314, 83] width 110 height 13
click at [930, 455] on span "Save & Exit" at bounding box center [908, 458] width 52 height 11
click at [907, 426] on button "Save & Exit" at bounding box center [899, 423] width 108 height 32
